Goal: Task Accomplishment & Management: Use online tool/utility

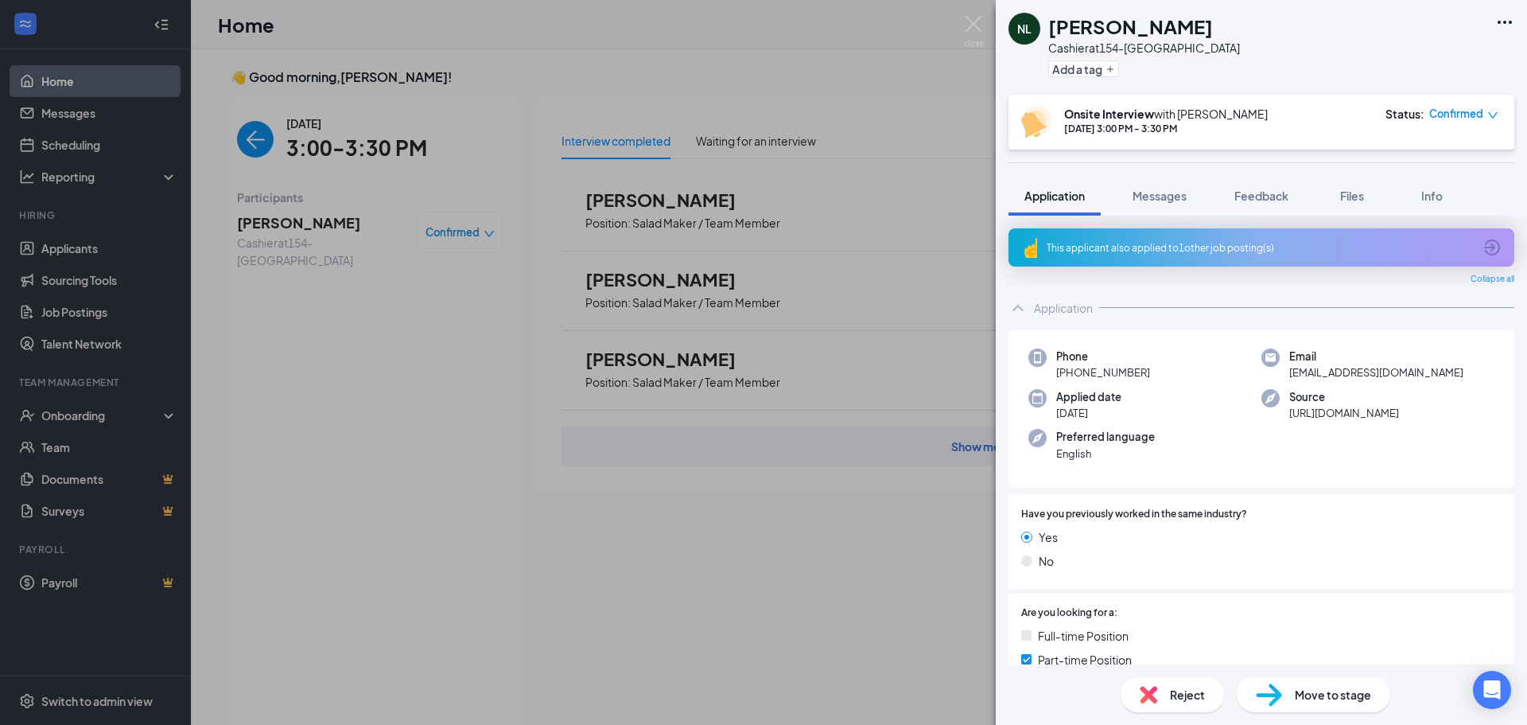
click at [288, 267] on div "NL [PERSON_NAME] Cashier at 154-Brentwood Add a tag Onsite Interview with [PERS…" at bounding box center [763, 362] width 1527 height 725
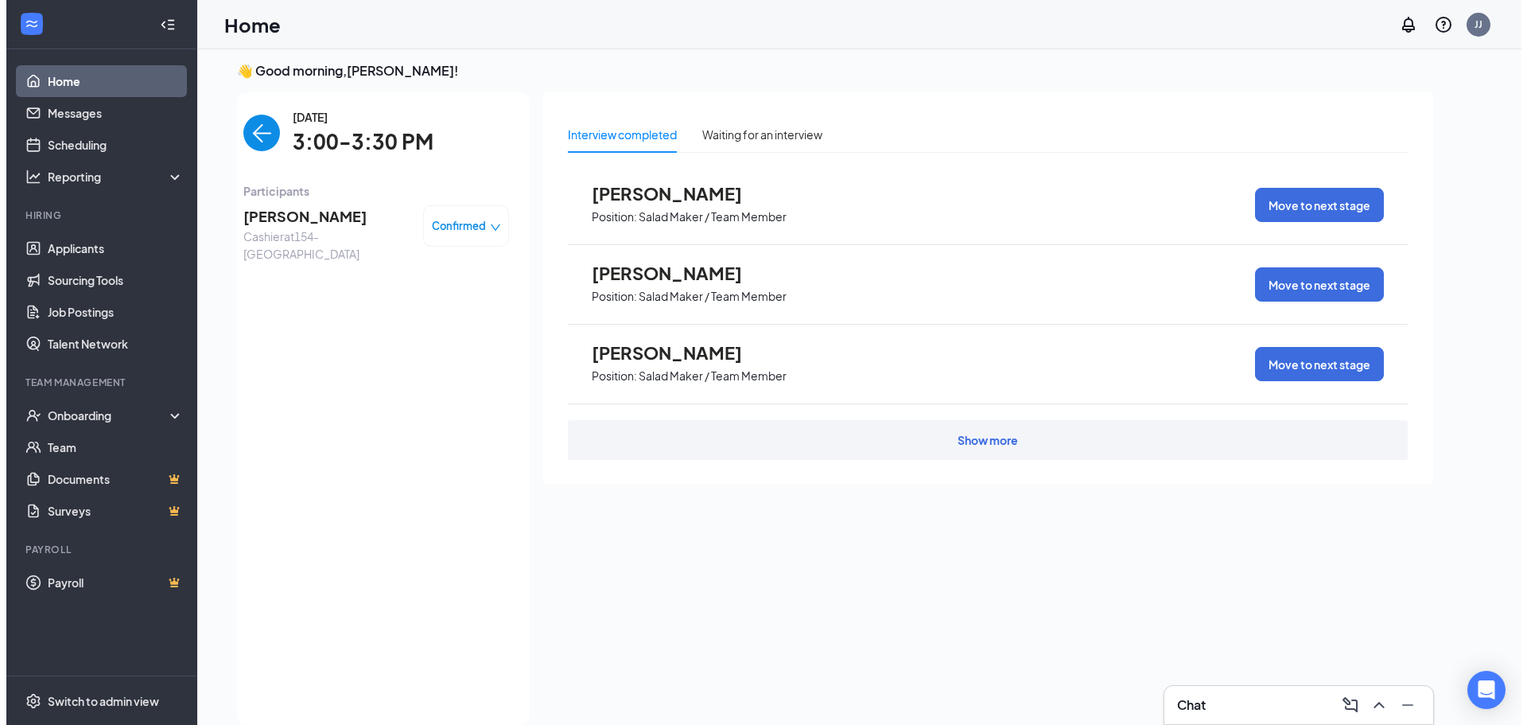
scroll to position [6, 0]
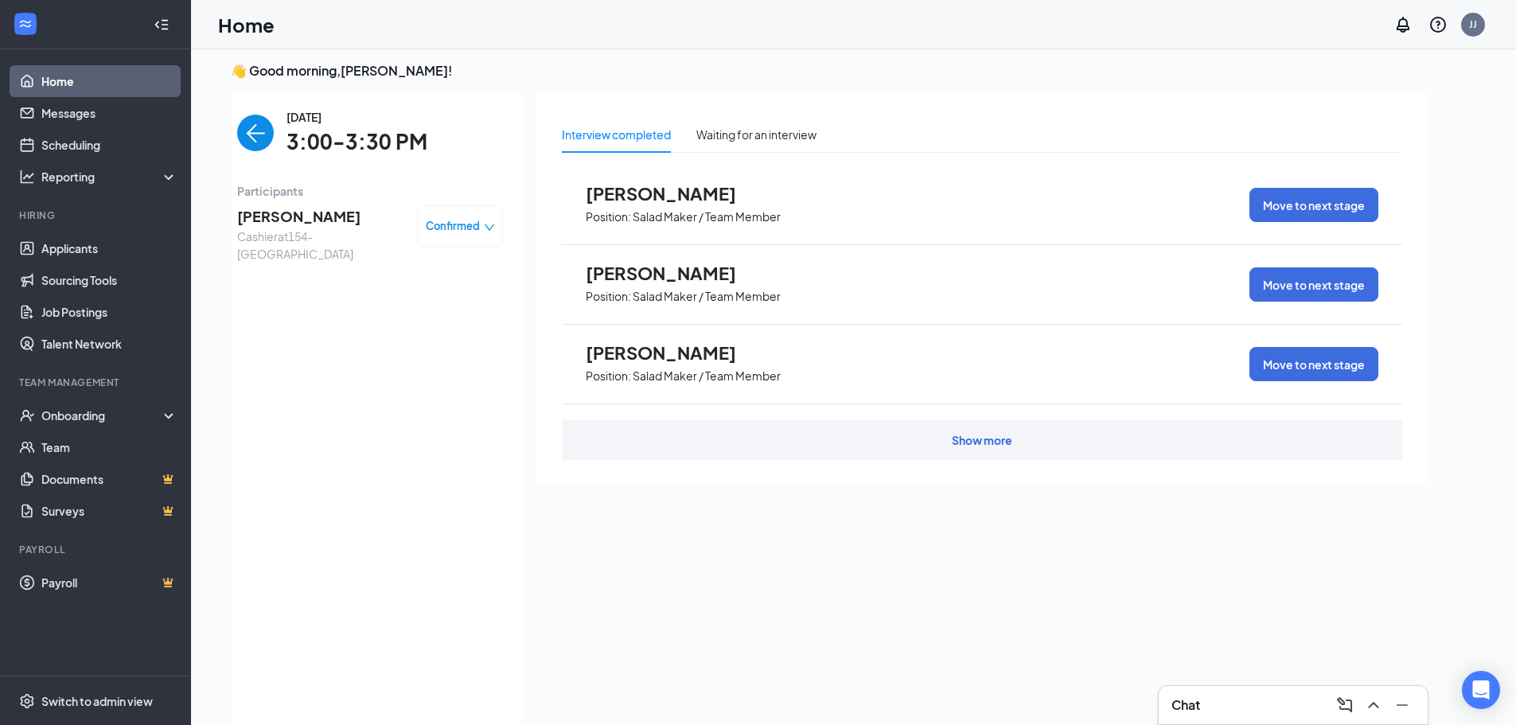
click at [266, 133] on img "back-button" at bounding box center [255, 133] width 37 height 37
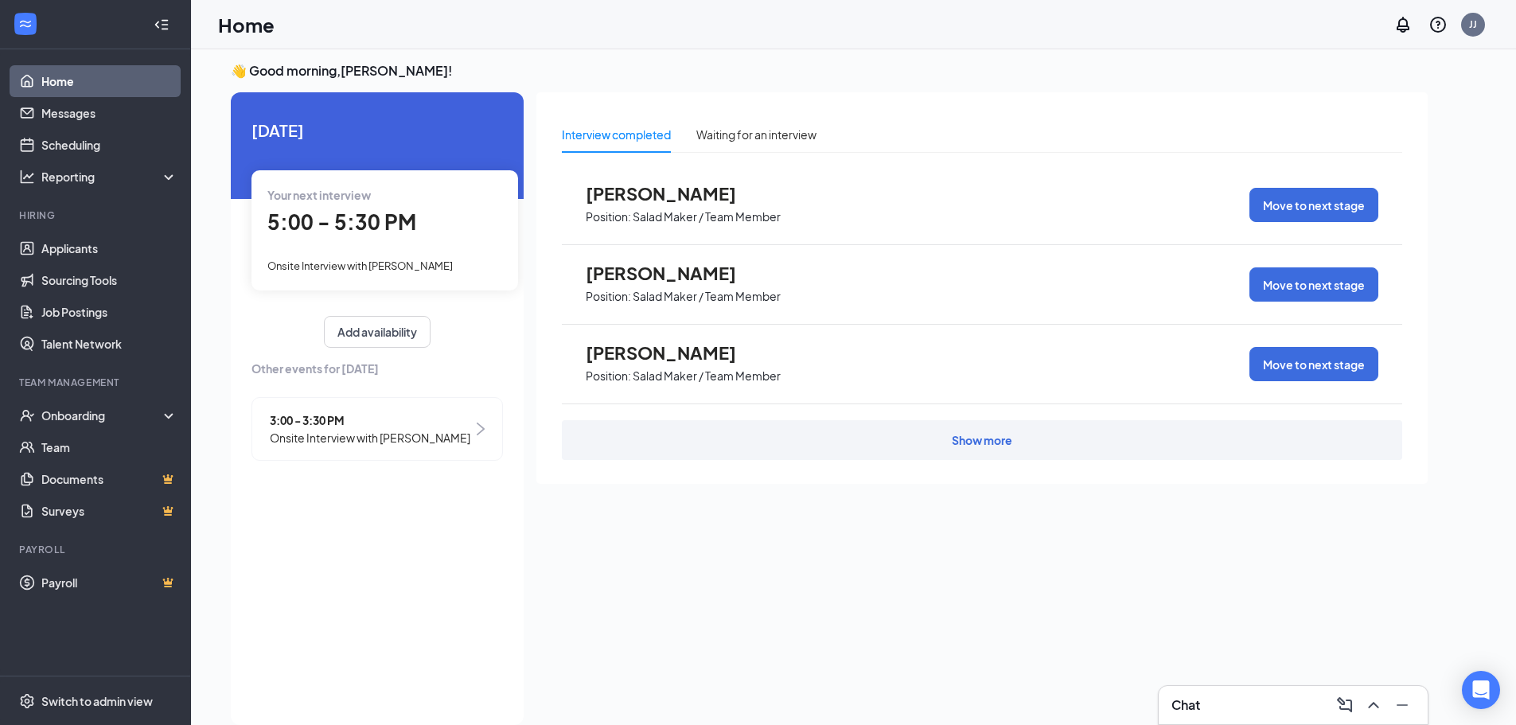
click at [356, 229] on span "5:00 - 5:30 PM" at bounding box center [341, 221] width 149 height 26
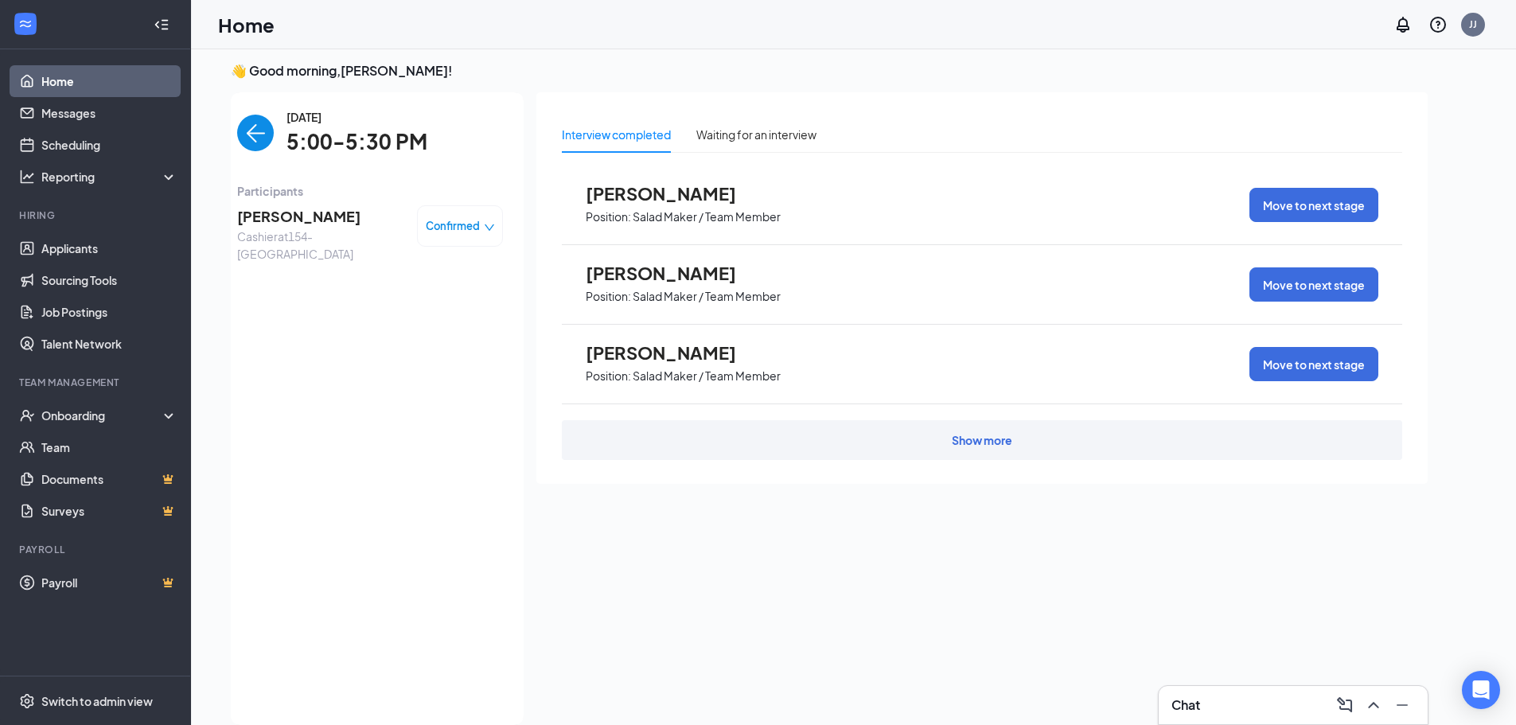
click at [283, 201] on div "jada heard Cashier at 154-Brentwood Confirmed" at bounding box center [370, 234] width 266 height 68
click at [285, 212] on span "[PERSON_NAME]" at bounding box center [320, 216] width 167 height 22
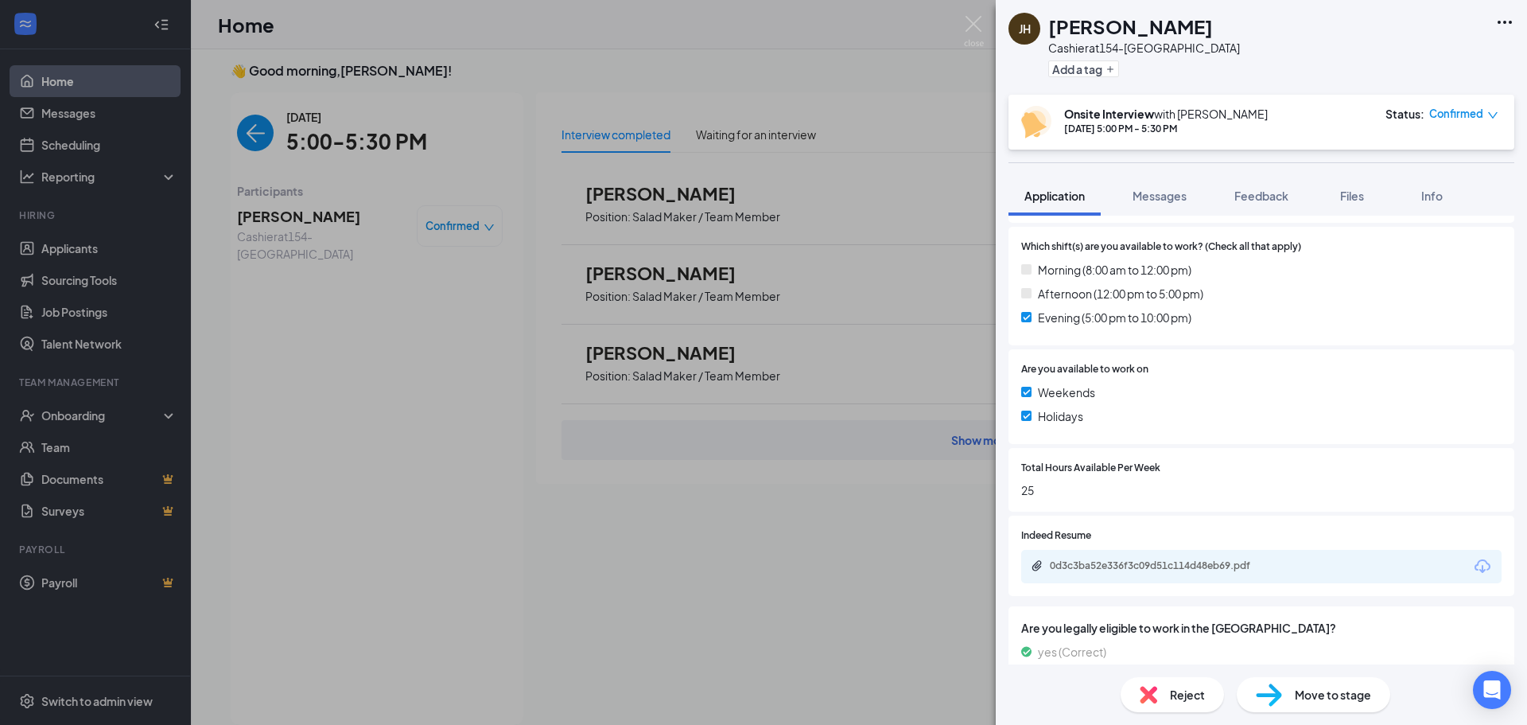
scroll to position [480, 0]
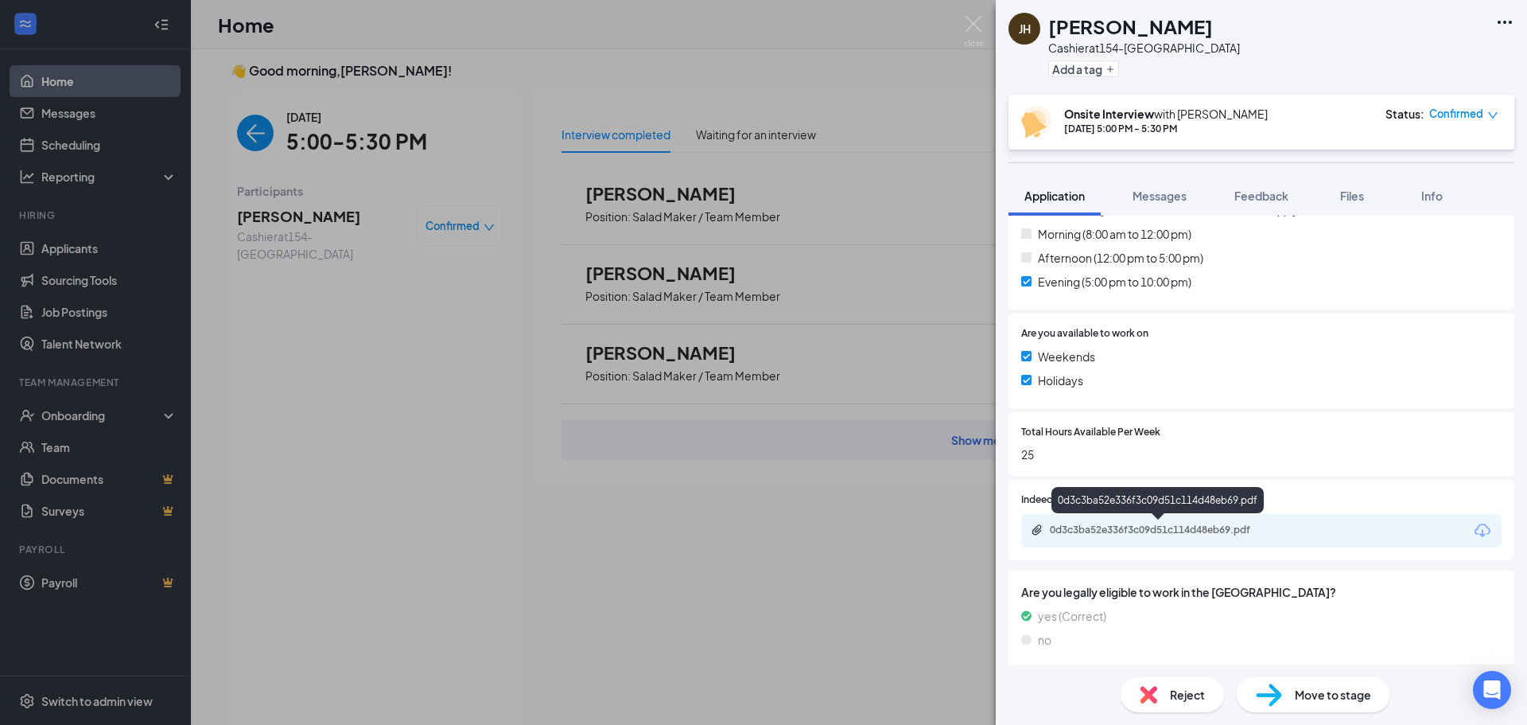
click at [1185, 535] on div "0d3c3ba52e336f3c09d51c114d48eb69.pdf" at bounding box center [1161, 529] width 223 height 13
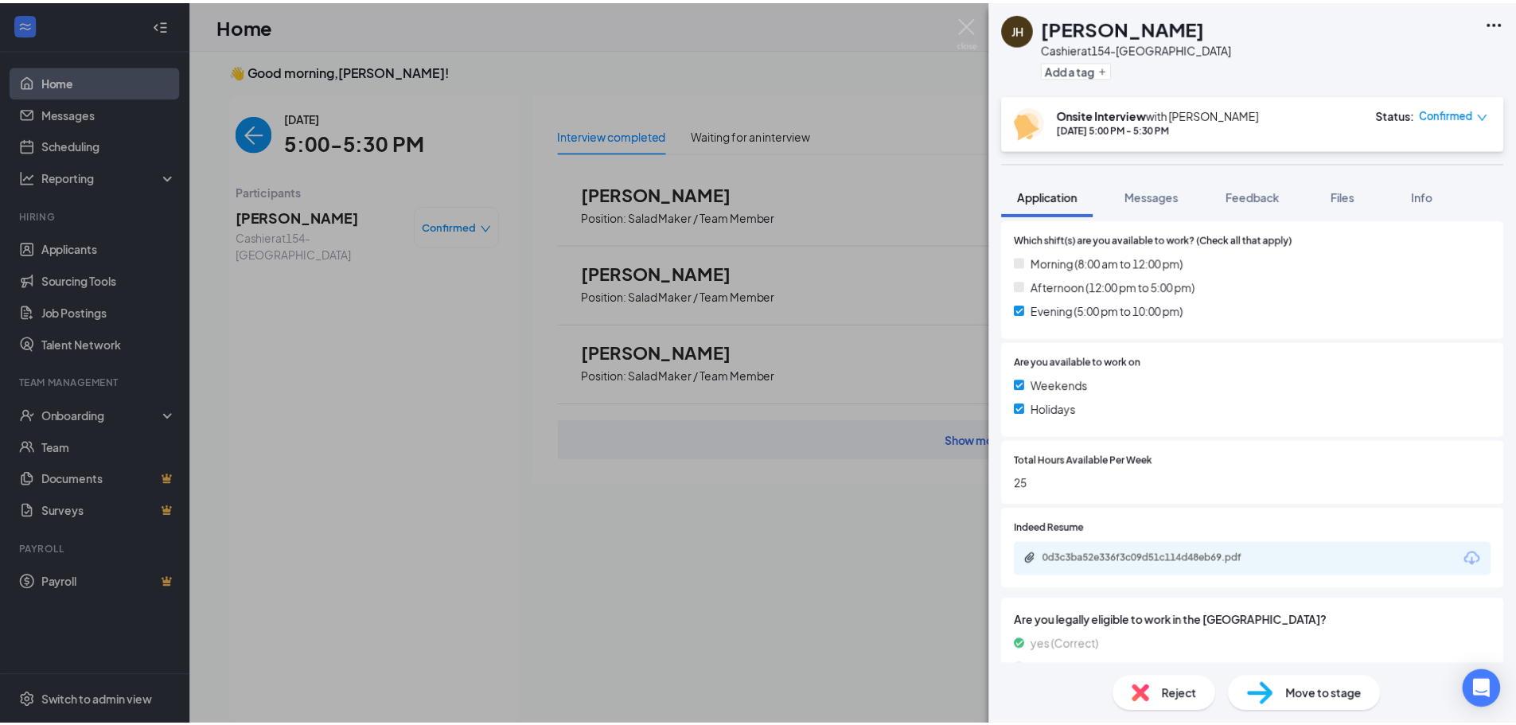
scroll to position [487, 0]
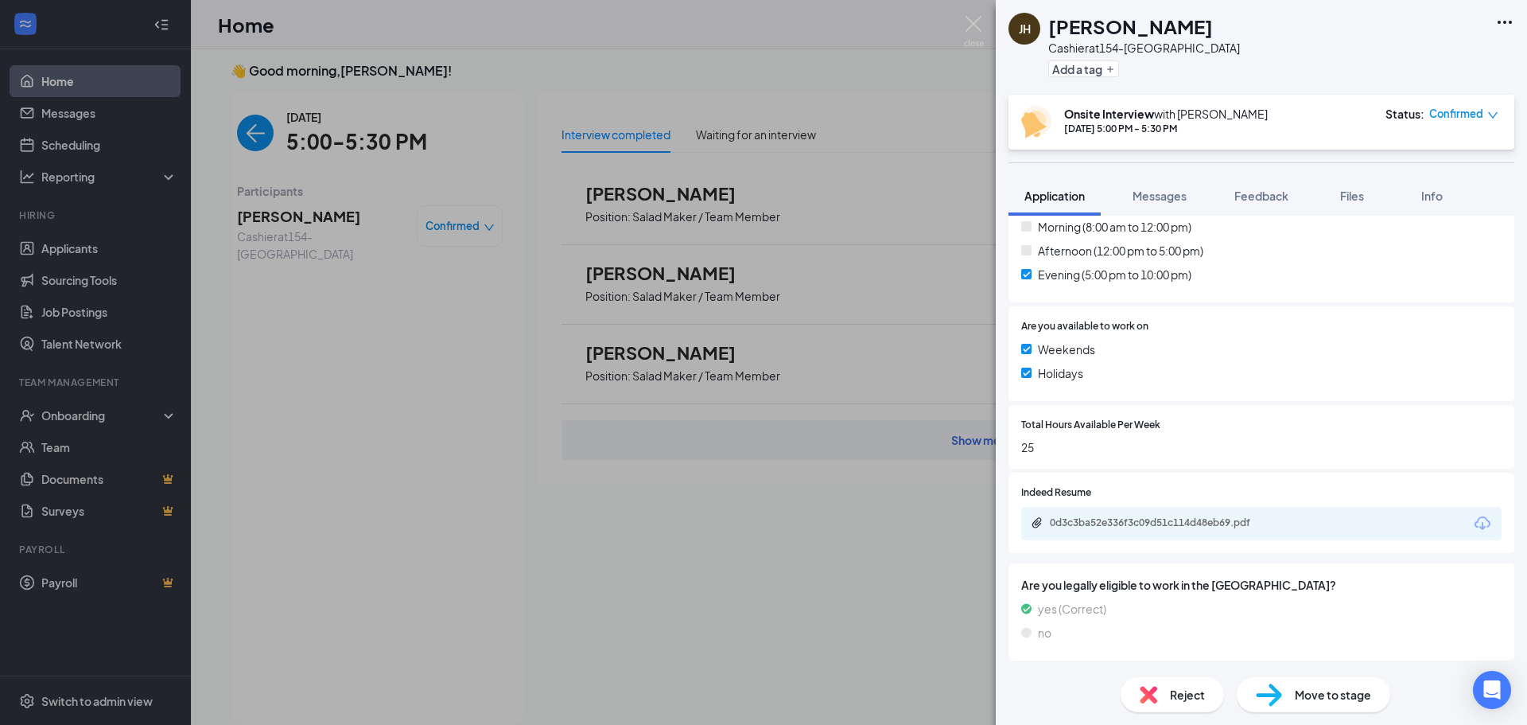
click at [974, 595] on div "[PERSON_NAME] [PERSON_NAME] Cashier at 154-Brentwood Add a tag Onsite Interview…" at bounding box center [763, 362] width 1527 height 725
